Goal: Task Accomplishment & Management: Use online tool/utility

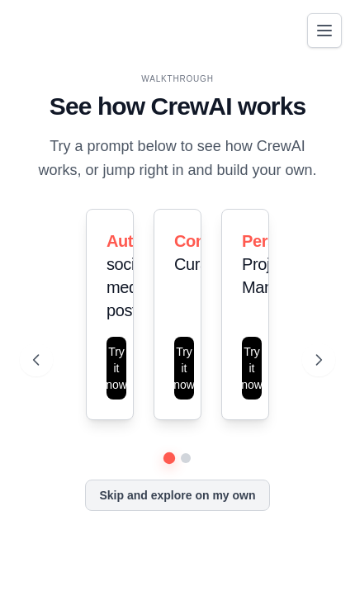
click at [142, 511] on button "Skip and explore on my own" at bounding box center [177, 494] width 184 height 31
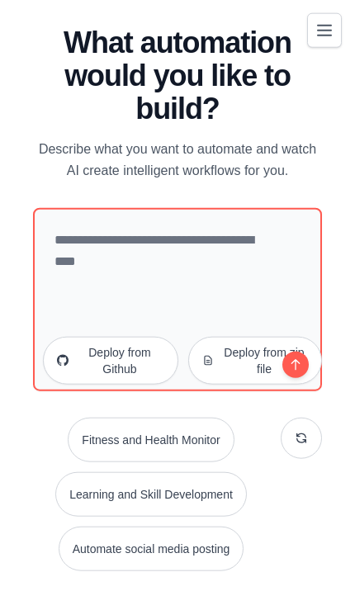
click at [119, 526] on button "Automate social media posting" at bounding box center [152, 548] width 186 height 45
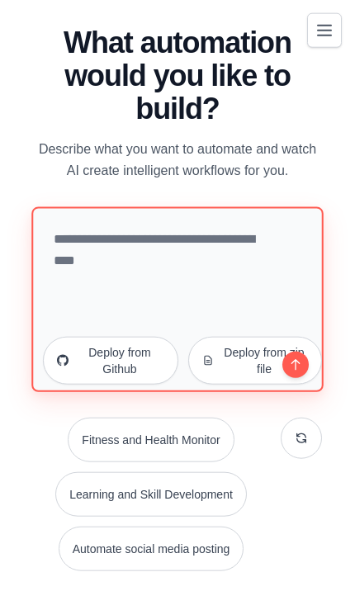
type textarea "**********"
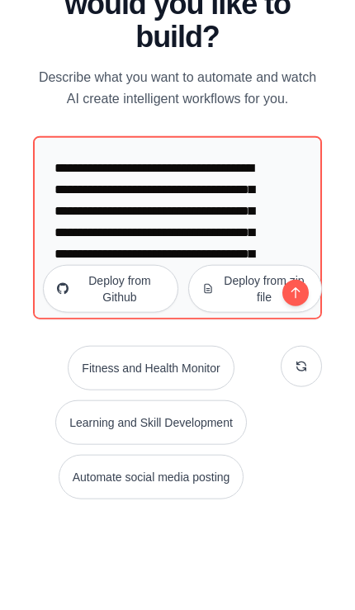
scroll to position [96, 0]
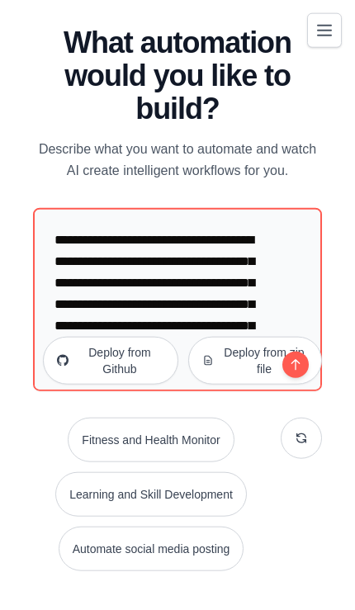
click at [117, 526] on button "Automate social media posting" at bounding box center [152, 548] width 186 height 45
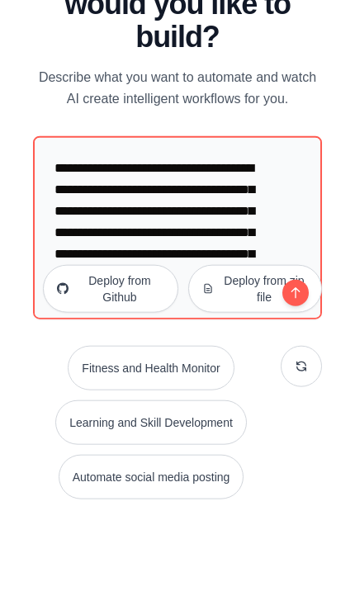
click at [298, 358] on icon "submit" at bounding box center [294, 364] width 9 height 12
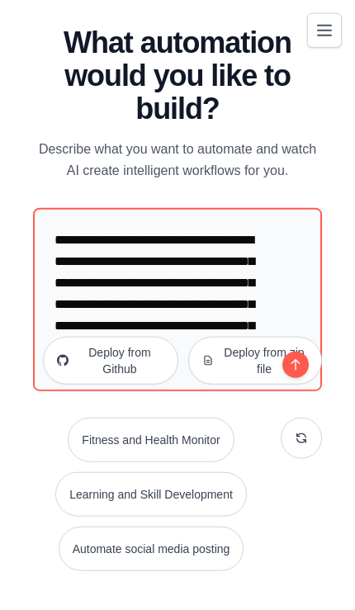
click at [318, 39] on icon "Toggle navigation" at bounding box center [324, 31] width 20 height 20
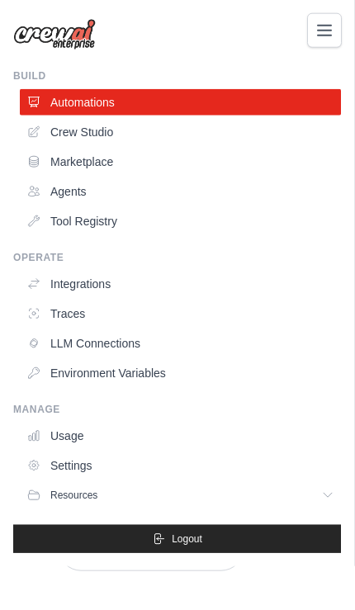
click at [83, 197] on link "Agents" at bounding box center [180, 191] width 321 height 26
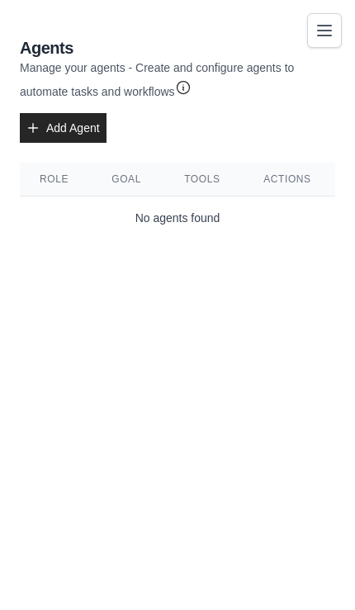
click at [71, 127] on link "Add Agent" at bounding box center [63, 128] width 87 height 30
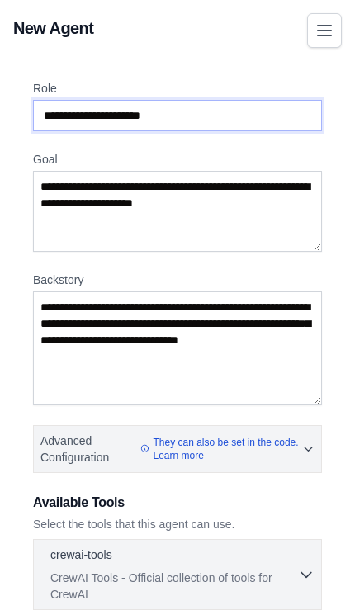
click at [53, 124] on input "Role" at bounding box center [177, 115] width 289 height 31
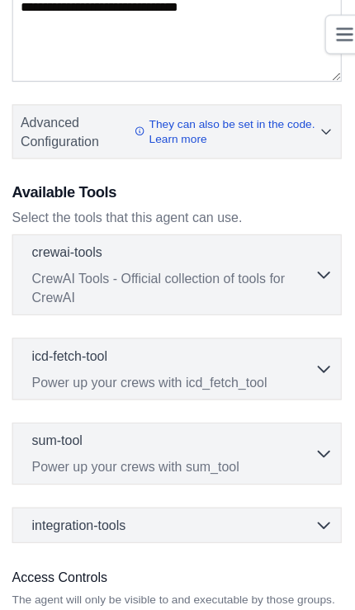
scroll to position [334, 0]
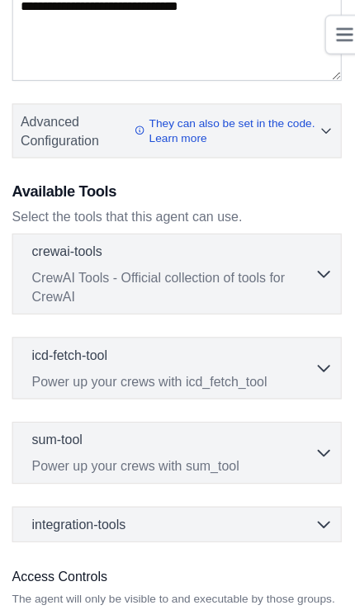
click at [273, 238] on p "CrewAI Tools - Official collection of tools for CrewAI" at bounding box center [173, 251] width 247 height 33
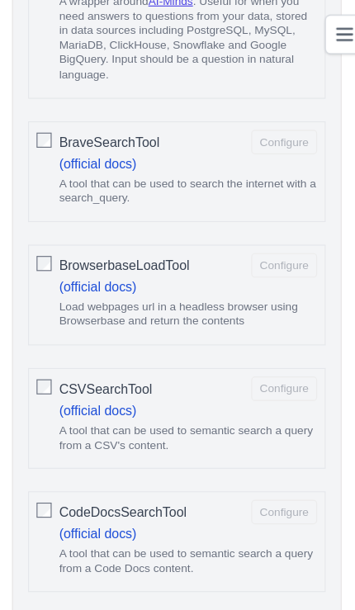
scroll to position [723, 0]
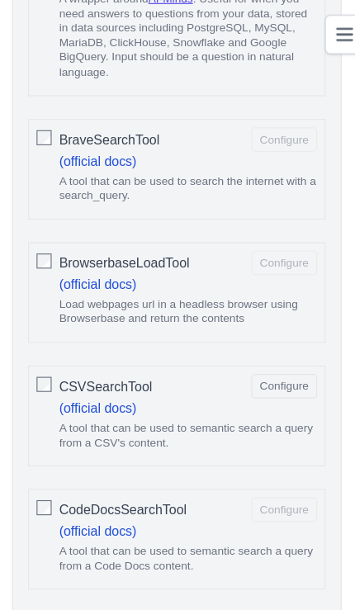
click at [74, 354] on link "(official docs)" at bounding box center [108, 357] width 68 height 13
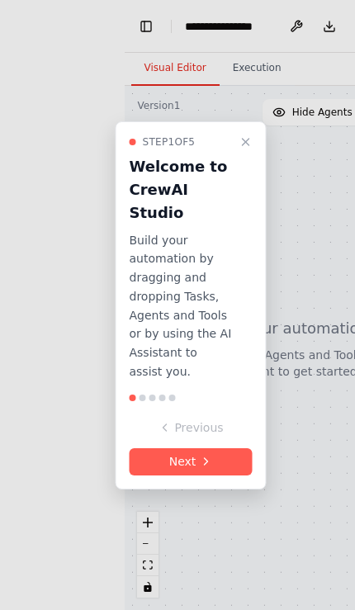
click at [193, 458] on button "Next" at bounding box center [191, 461] width 123 height 27
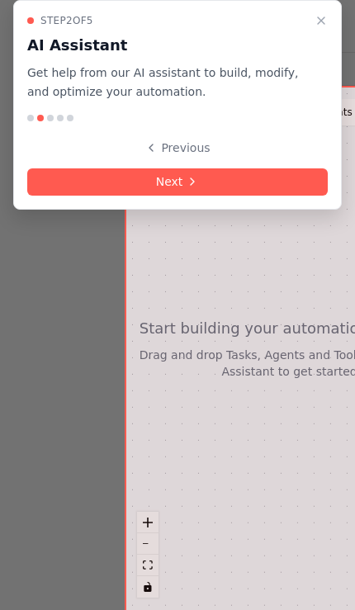
click at [246, 168] on button "Next" at bounding box center [177, 181] width 300 height 27
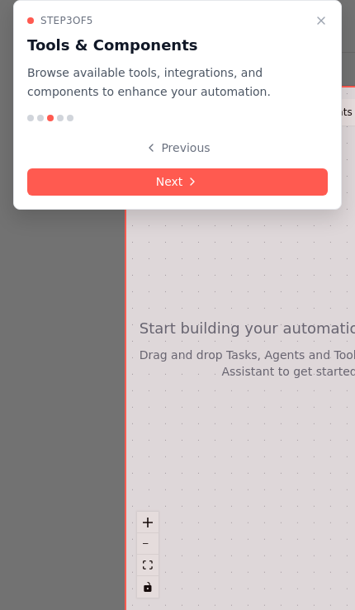
click at [266, 179] on button "Next" at bounding box center [177, 181] width 300 height 27
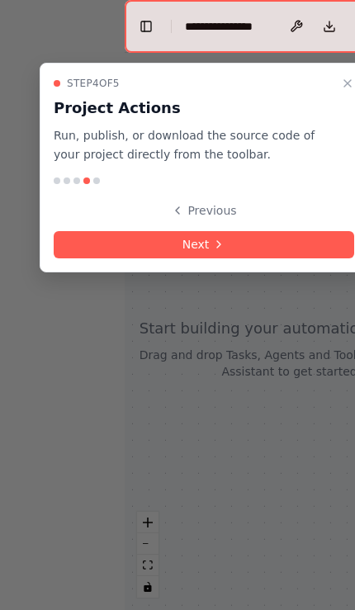
click at [265, 246] on button "Next" at bounding box center [204, 244] width 300 height 27
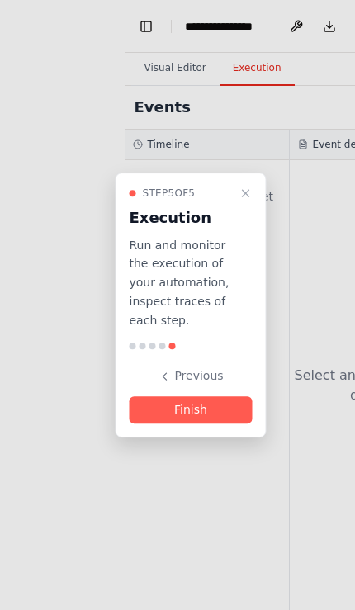
click at [204, 406] on button "Finish" at bounding box center [191, 409] width 123 height 27
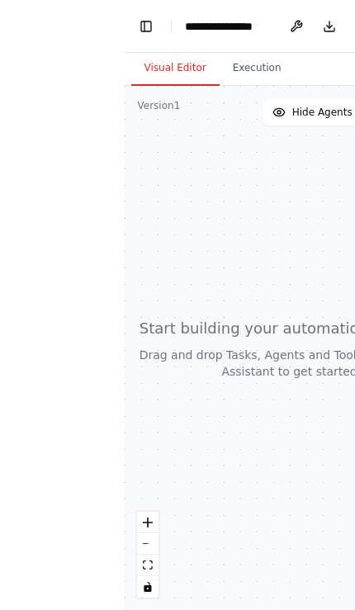
click at [261, 63] on button "Execution" at bounding box center [256, 68] width 75 height 35
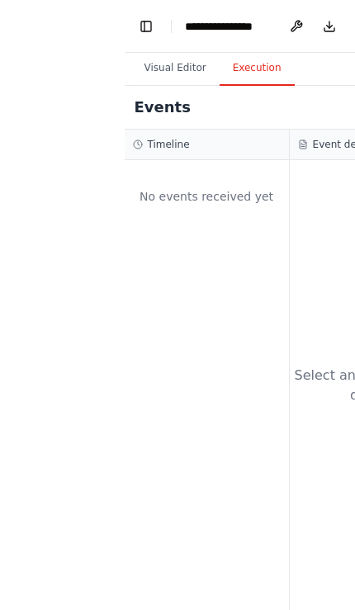
click at [175, 59] on button "Visual Editor" at bounding box center [175, 68] width 88 height 35
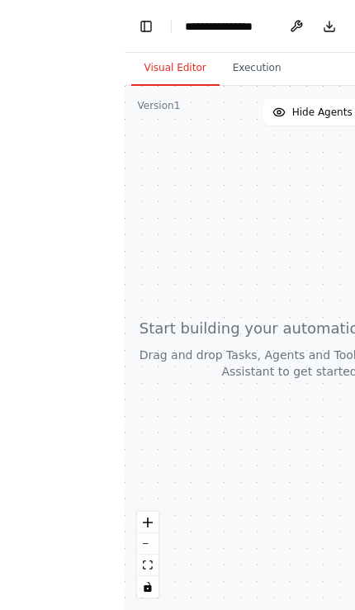
click at [301, 26] on button at bounding box center [296, 27] width 26 height 30
